Goal: Information Seeking & Learning: Find specific page/section

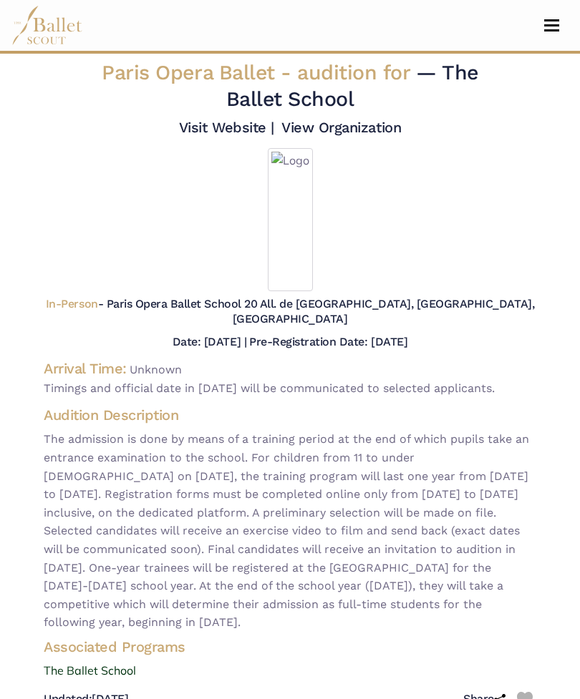
scroll to position [168, 0]
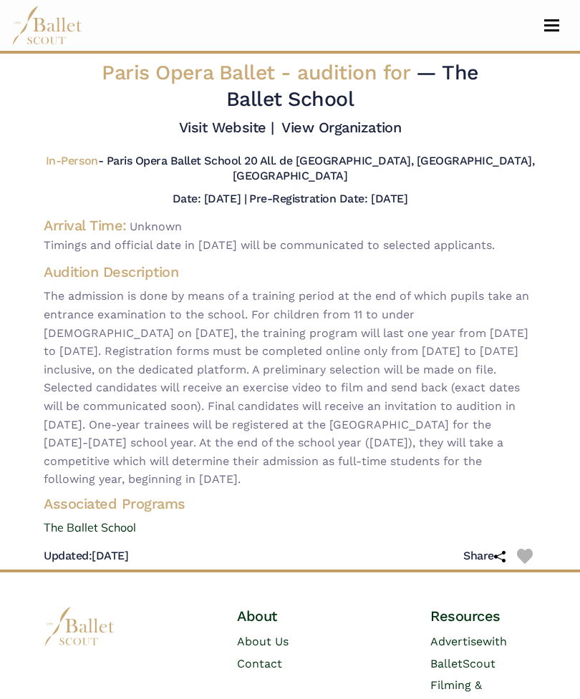
click at [457, 193] on div "Date: [DATE] | Pre-Registration Date: [DATE]" at bounding box center [289, 199] width 515 height 19
click at [472, 190] on div "In-Person - Paris Opera Ballet School 20 All. de [GEOGRAPHIC_DATA], [GEOGRAPHIC…" at bounding box center [289, 172] width 515 height 36
click at [457, 198] on div "Date: May 1, 2025 | Pre-Registration Date: Jan. 10, 2025" at bounding box center [289, 199] width 515 height 19
click at [495, 187] on div "In-Person - Paris Opera Ballet School 20 All. de la Danse, 92000 Nanterre, Fran…" at bounding box center [289, 172] width 515 height 36
click at [539, 31] on button "Toggle navigation" at bounding box center [552, 26] width 34 height 14
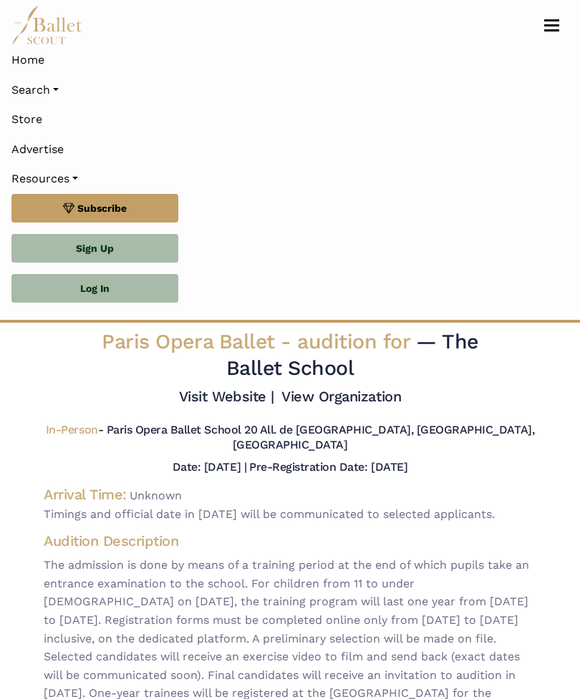
click at [62, 86] on link "Search" at bounding box center [289, 90] width 557 height 30
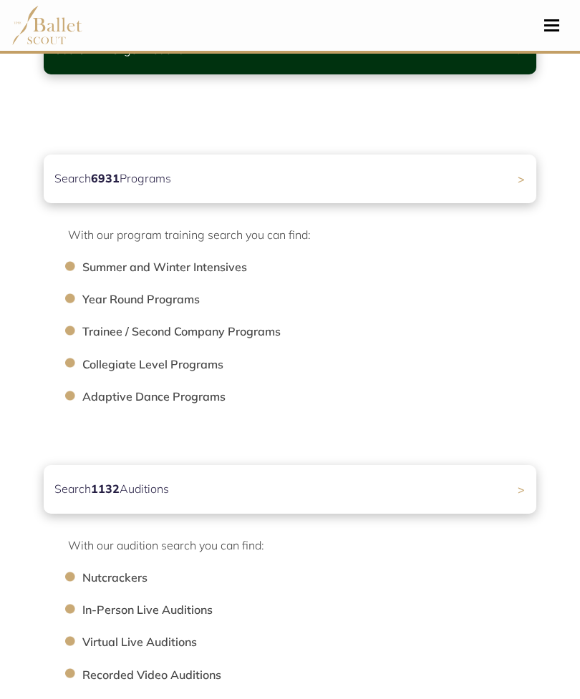
scroll to position [143, 0]
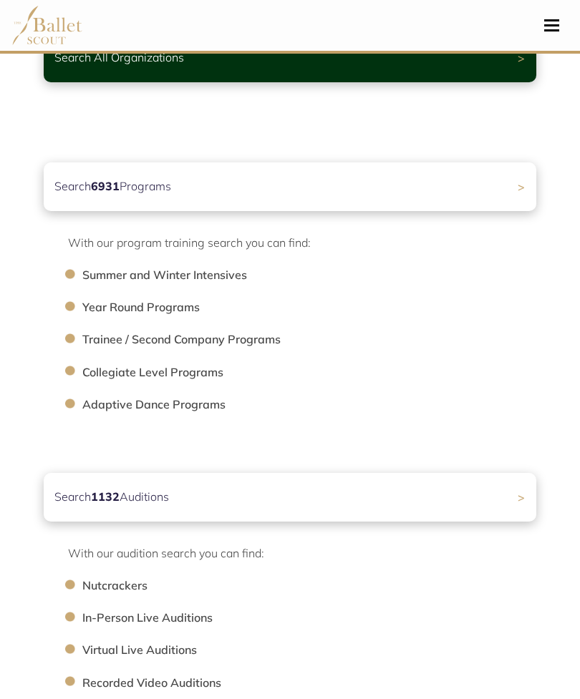
click at [248, 503] on div "Search 1132 Auditions >" at bounding box center [290, 497] width 493 height 49
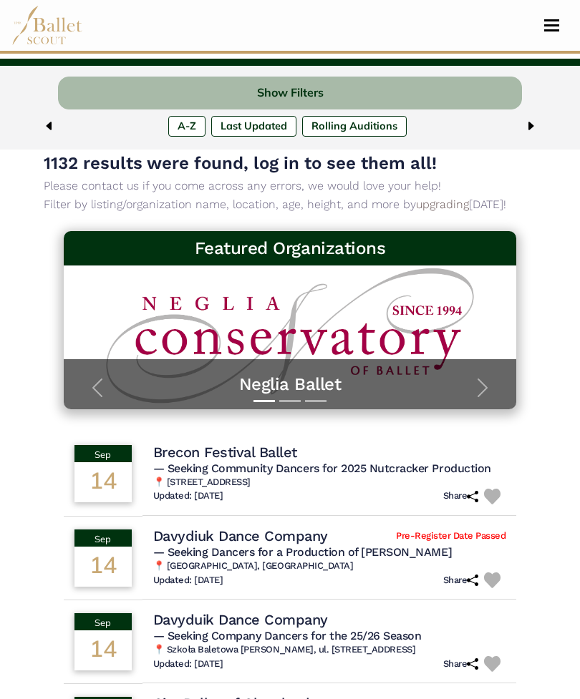
scroll to position [72, 0]
